Goal: Transaction & Acquisition: Subscribe to service/newsletter

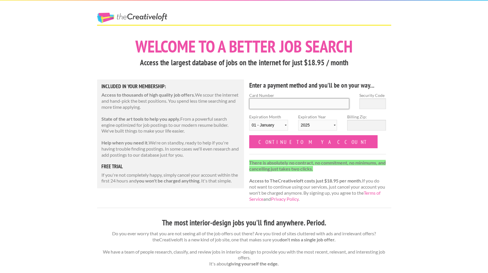
click at [302, 108] on input "Card Number" at bounding box center [299, 103] width 100 height 11
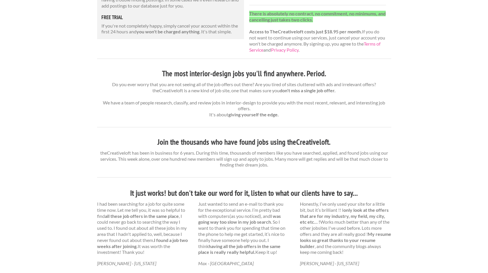
scroll to position [330, 0]
